Goal: Task Accomplishment & Management: Manage account settings

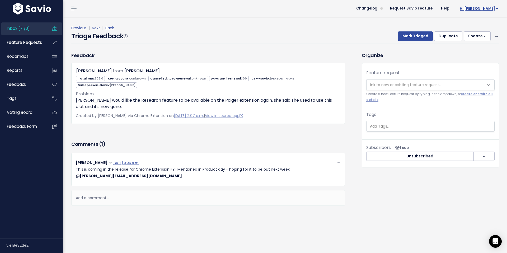
click at [485, 7] on span "Hi [PERSON_NAME]" at bounding box center [479, 9] width 39 height 4
click at [476, 55] on link "Manage Users" at bounding box center [481, 55] width 39 height 10
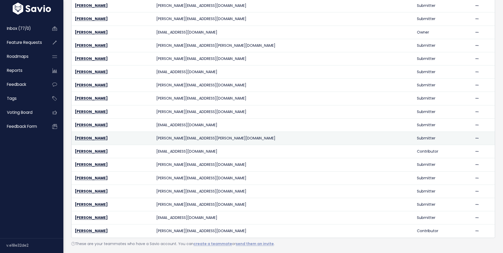
scroll to position [173, 0]
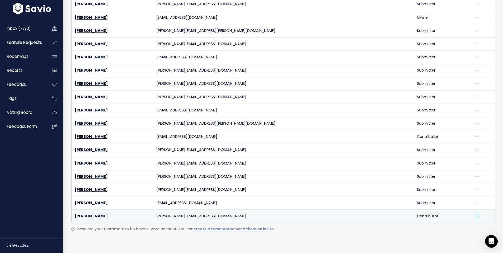
click at [476, 215] on icon at bounding box center [477, 216] width 3 height 3
click at [447, 197] on link "Delete" at bounding box center [453, 202] width 38 height 10
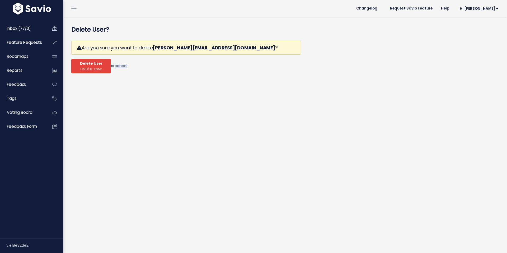
click at [82, 69] on span "CMD/⌘-Enter" at bounding box center [91, 69] width 22 height 4
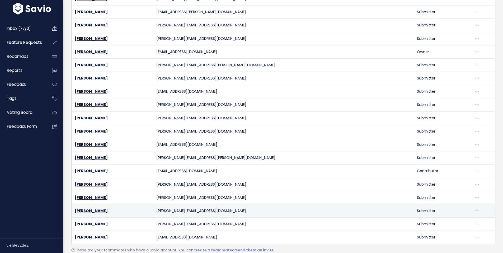
scroll to position [181, 0]
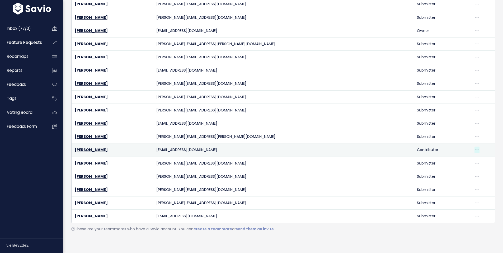
click at [476, 148] on icon at bounding box center [477, 149] width 3 height 3
click at [438, 159] on link "Delete" at bounding box center [447, 164] width 38 height 10
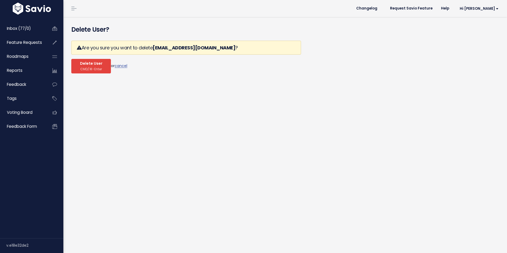
click at [90, 68] on span "CMD/⌘-Enter" at bounding box center [91, 69] width 22 height 4
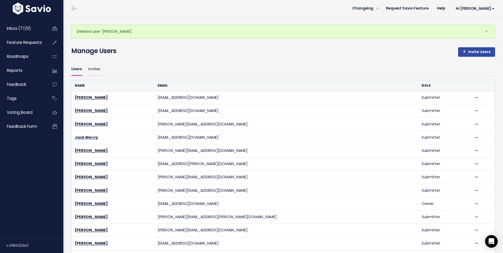
click at [91, 69] on link "Invites" at bounding box center [94, 69] width 12 height 12
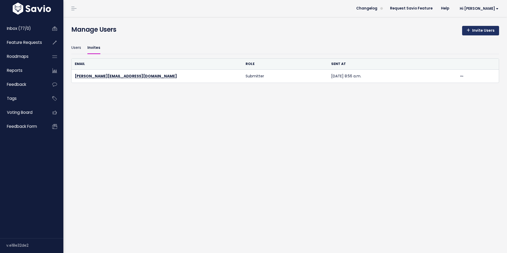
click at [475, 32] on link "Invite Users" at bounding box center [480, 31] width 37 height 10
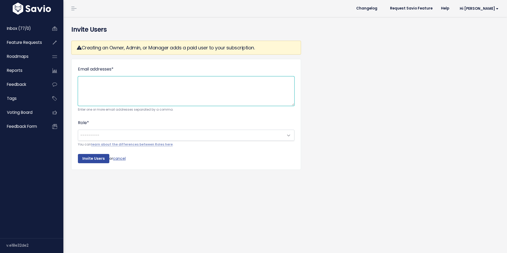
click at [212, 93] on textarea "Email addresses *" at bounding box center [186, 91] width 217 height 30
type textarea "kieron@paiger.co elise@paiger.co"
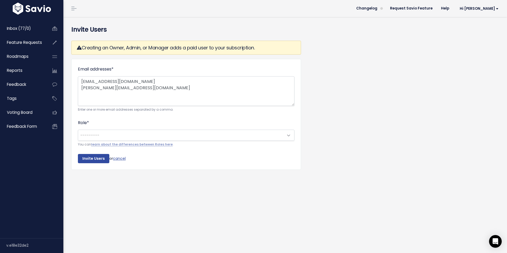
click at [230, 141] on div "--------- Owner Admin Manager Contributor Viewer Submitter --------- You can le…" at bounding box center [186, 139] width 217 height 18
click at [228, 135] on span "---------" at bounding box center [180, 135] width 205 height 11
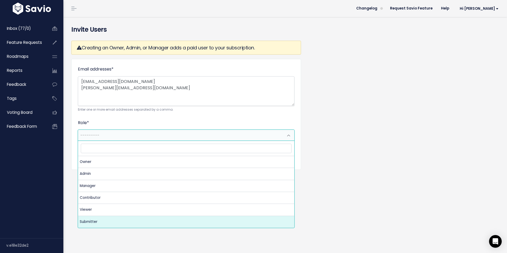
select select "SUBMITTER"
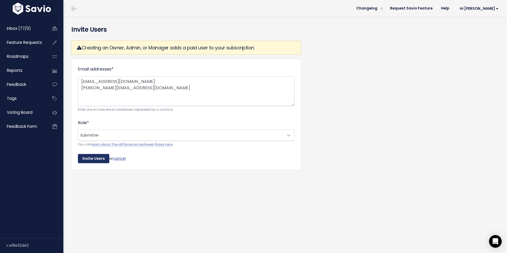
click at [88, 161] on input "Invite Users" at bounding box center [93, 159] width 31 height 10
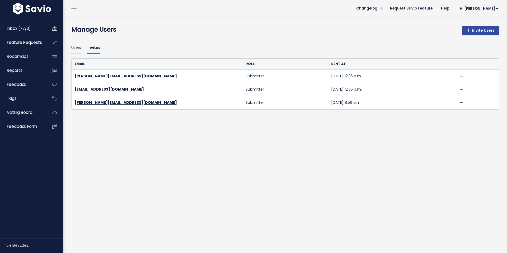
click at [74, 44] on link "Users" at bounding box center [76, 48] width 10 height 12
